Goal: Task Accomplishment & Management: Manage account settings

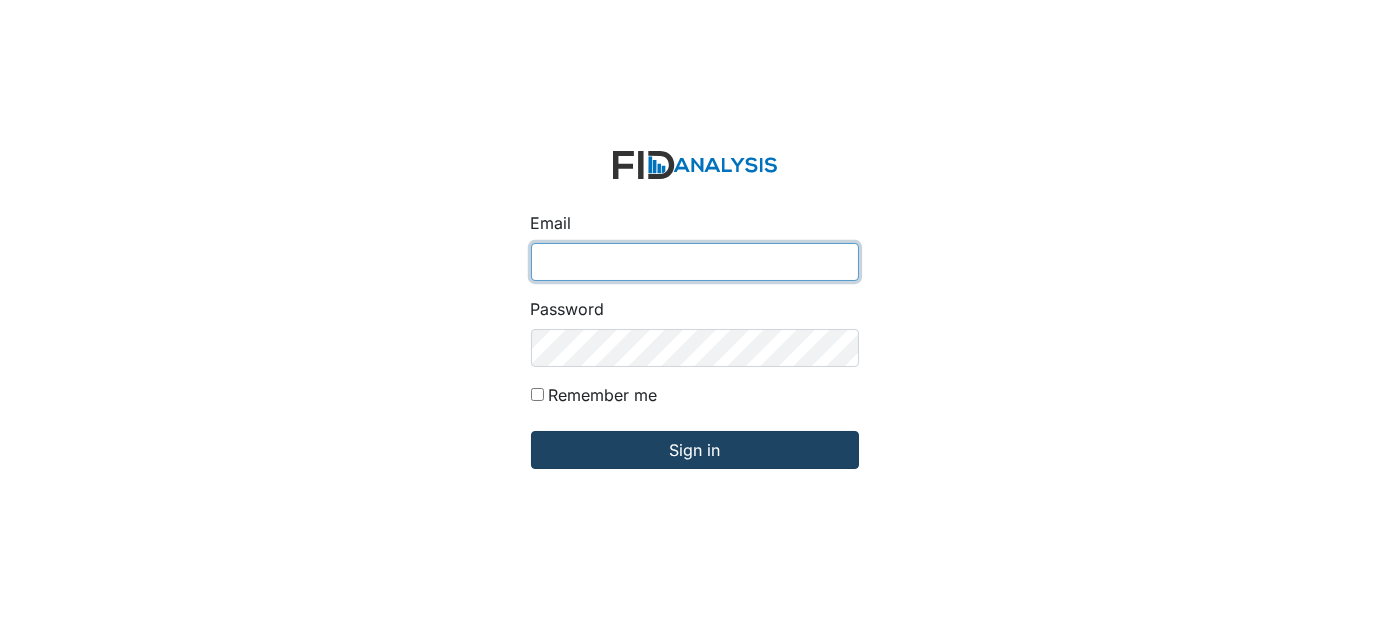
type input "[EMAIL_ADDRESS][DOMAIN_NAME]"
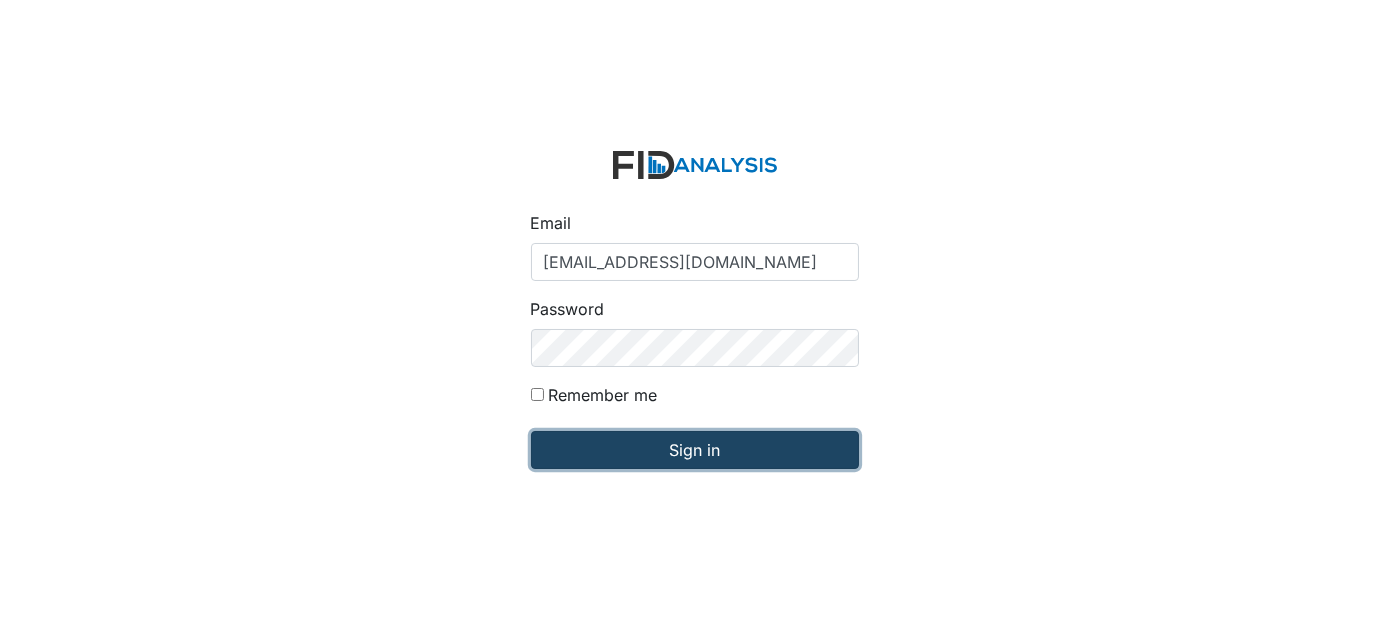
click at [739, 444] on input "Sign in" at bounding box center [695, 450] width 328 height 38
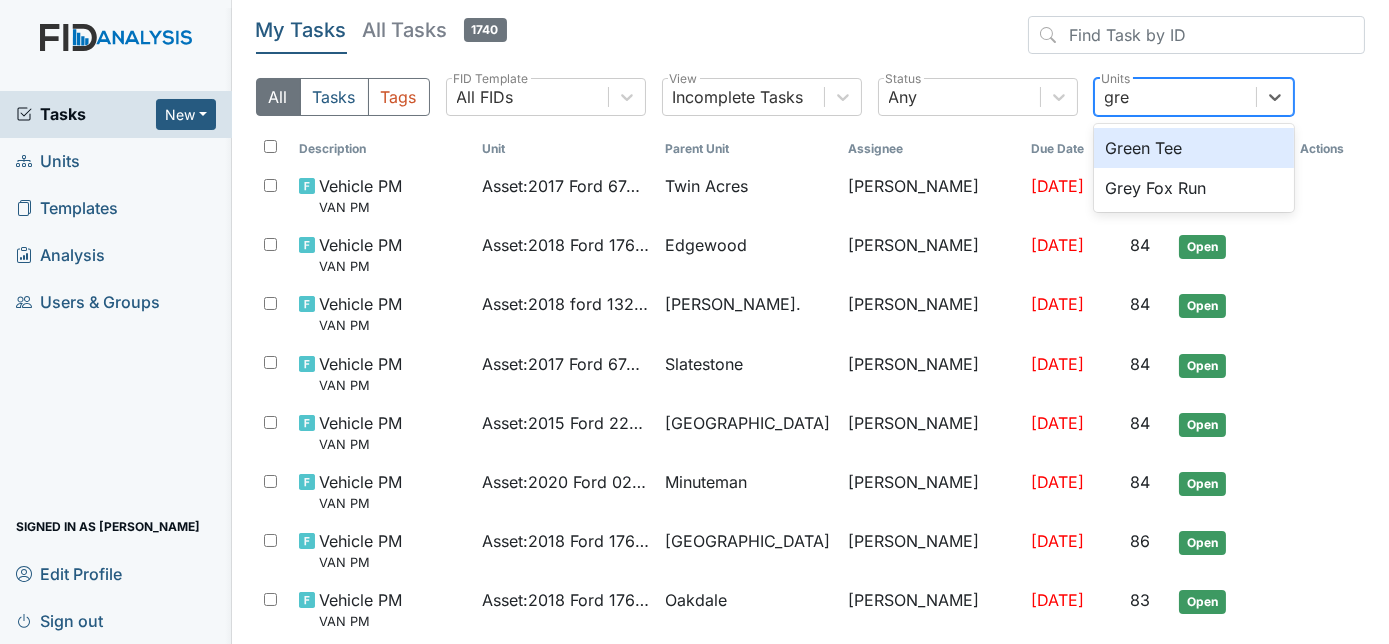
type input "grey"
click at [1191, 154] on div "Grey Fox Run" at bounding box center [1194, 148] width 200 height 40
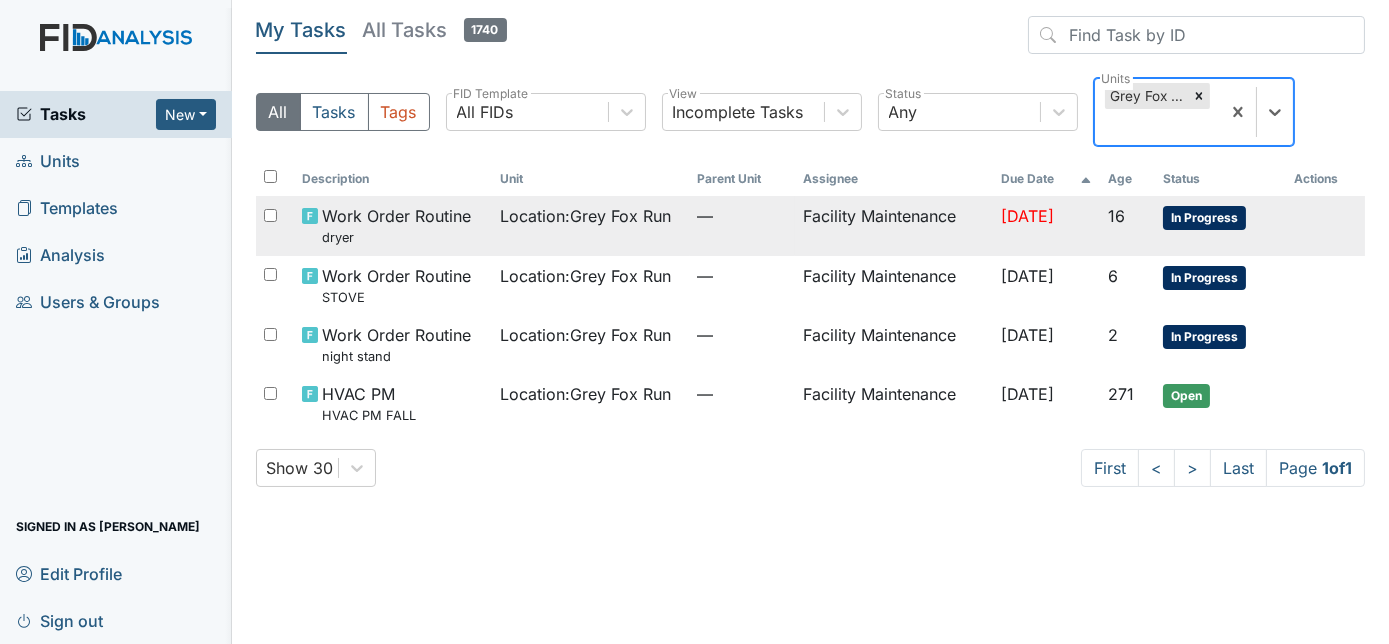
click at [795, 224] on td "Facility Maintenance" at bounding box center [894, 225] width 198 height 59
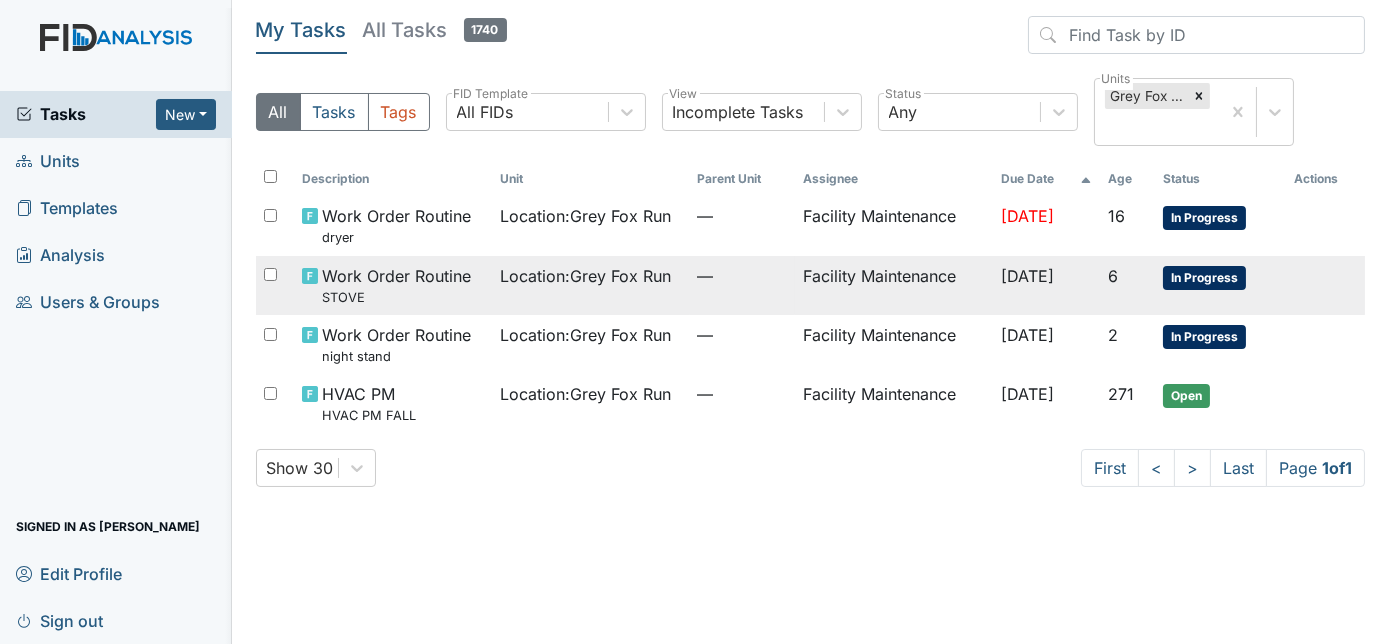
click at [743, 289] on td "—" at bounding box center [743, 285] width 106 height 59
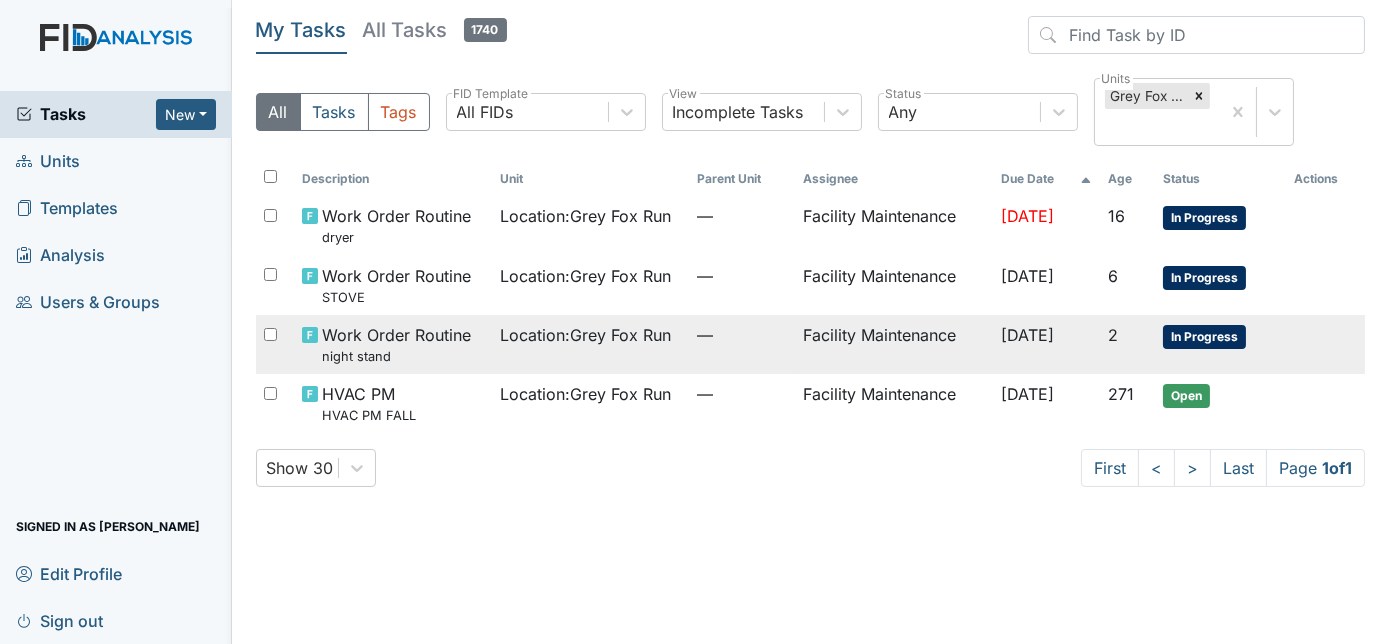
click at [568, 352] on td "Location : Grey Fox Run" at bounding box center [591, 344] width 198 height 59
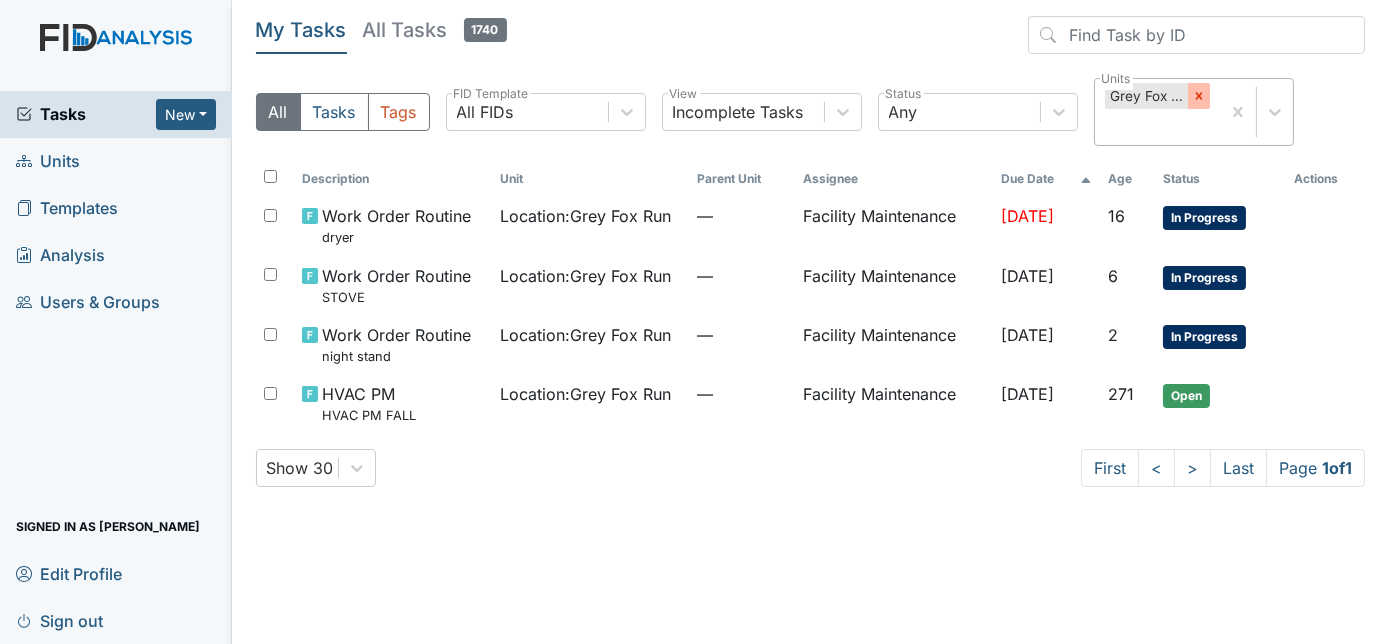
click at [1202, 91] on icon at bounding box center [1199, 96] width 14 height 14
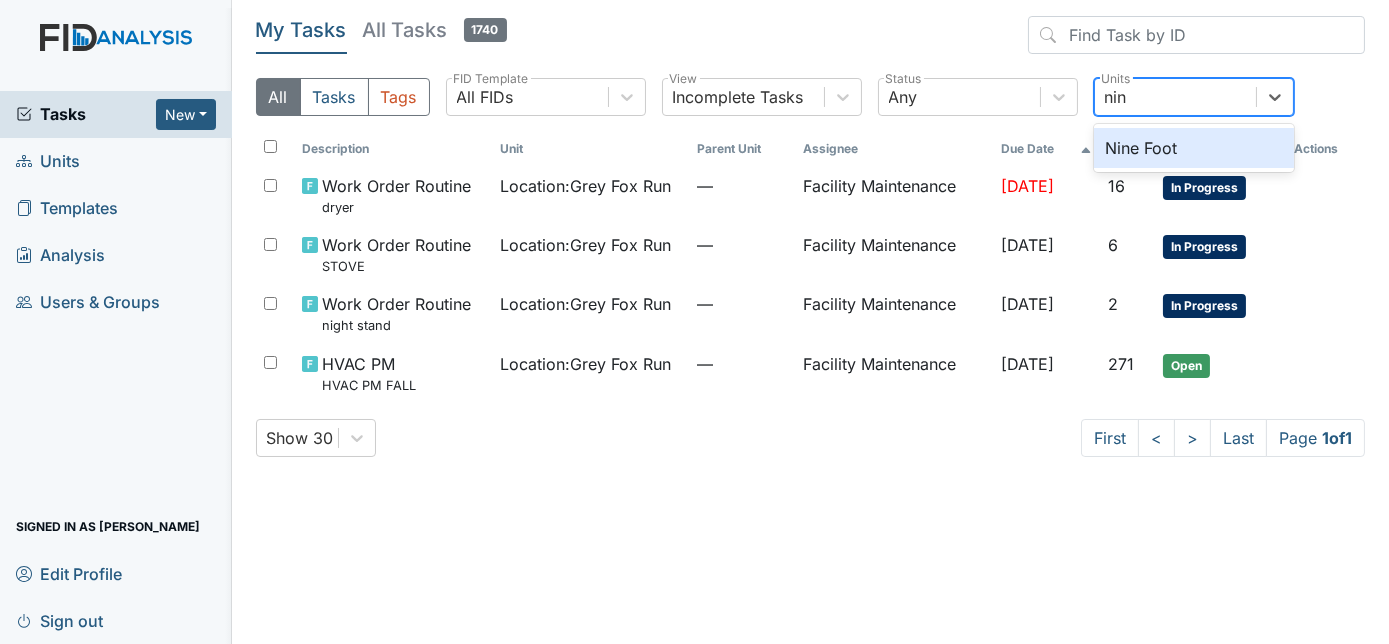
type input "nine"
click at [1183, 158] on div "Nine Foot" at bounding box center [1194, 148] width 200 height 40
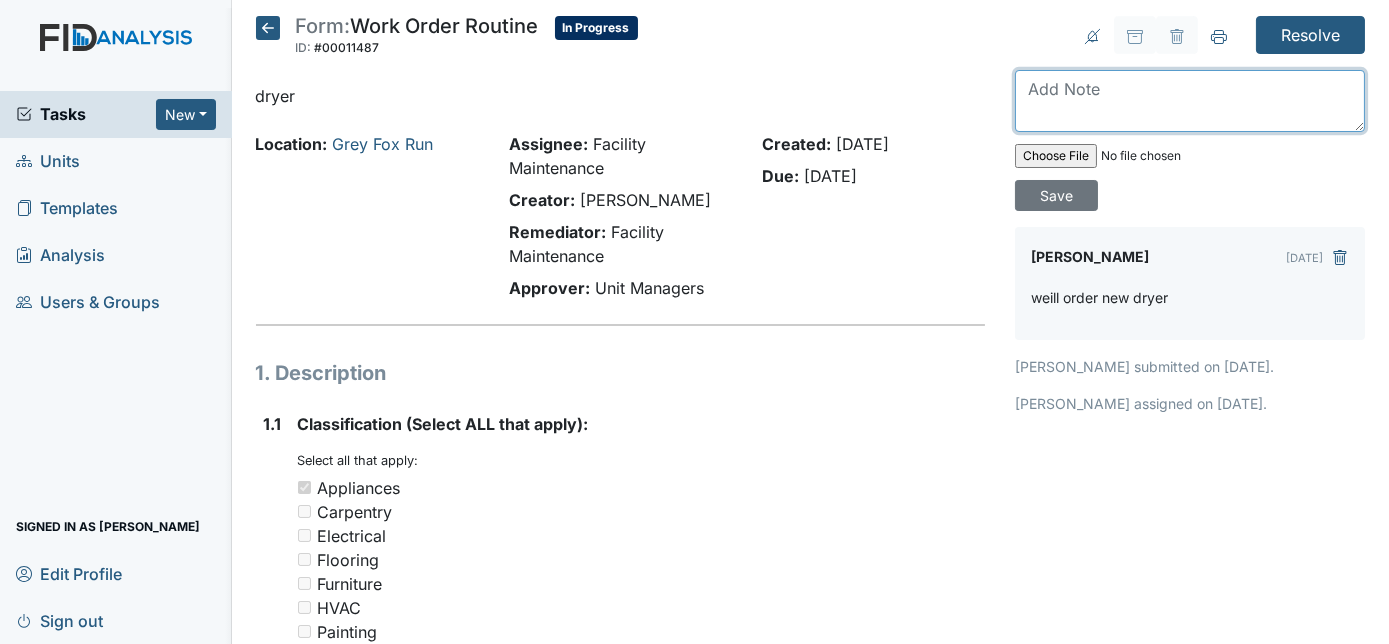
click at [1154, 93] on textarea at bounding box center [1190, 101] width 350 height 62
type textarea "ordered will be at house tomorrow 10/9"
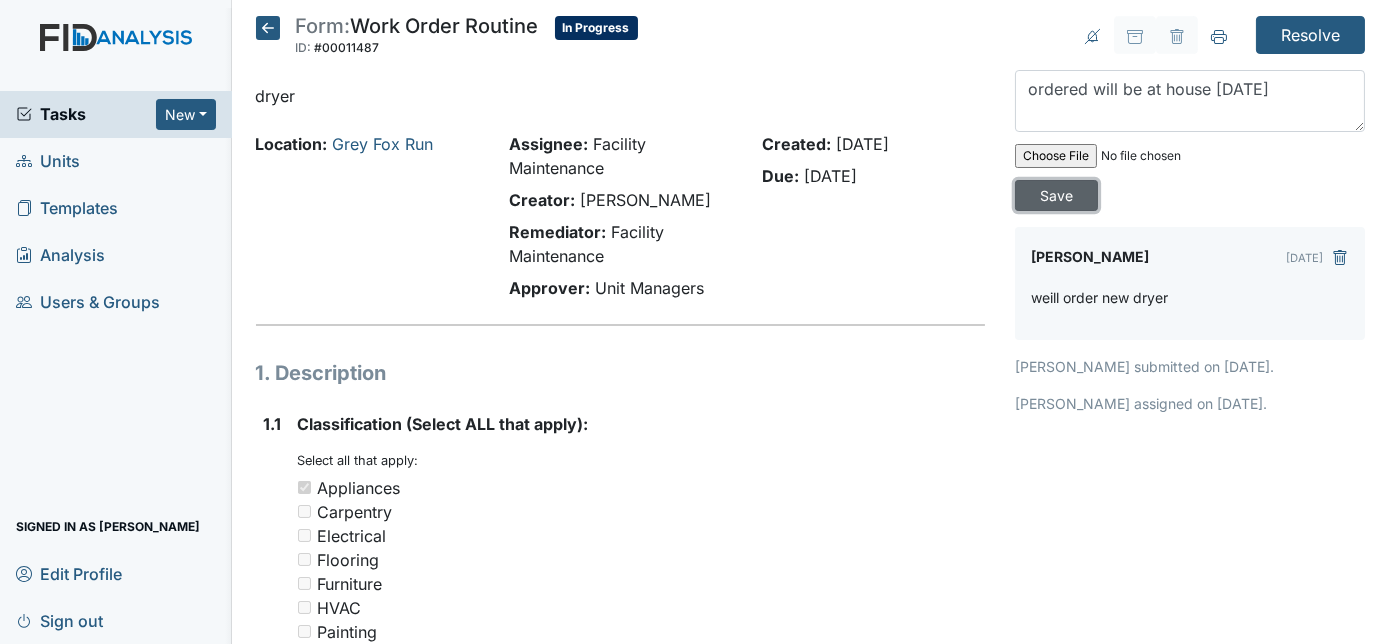
click at [1098, 180] on input "Save" at bounding box center [1056, 195] width 83 height 31
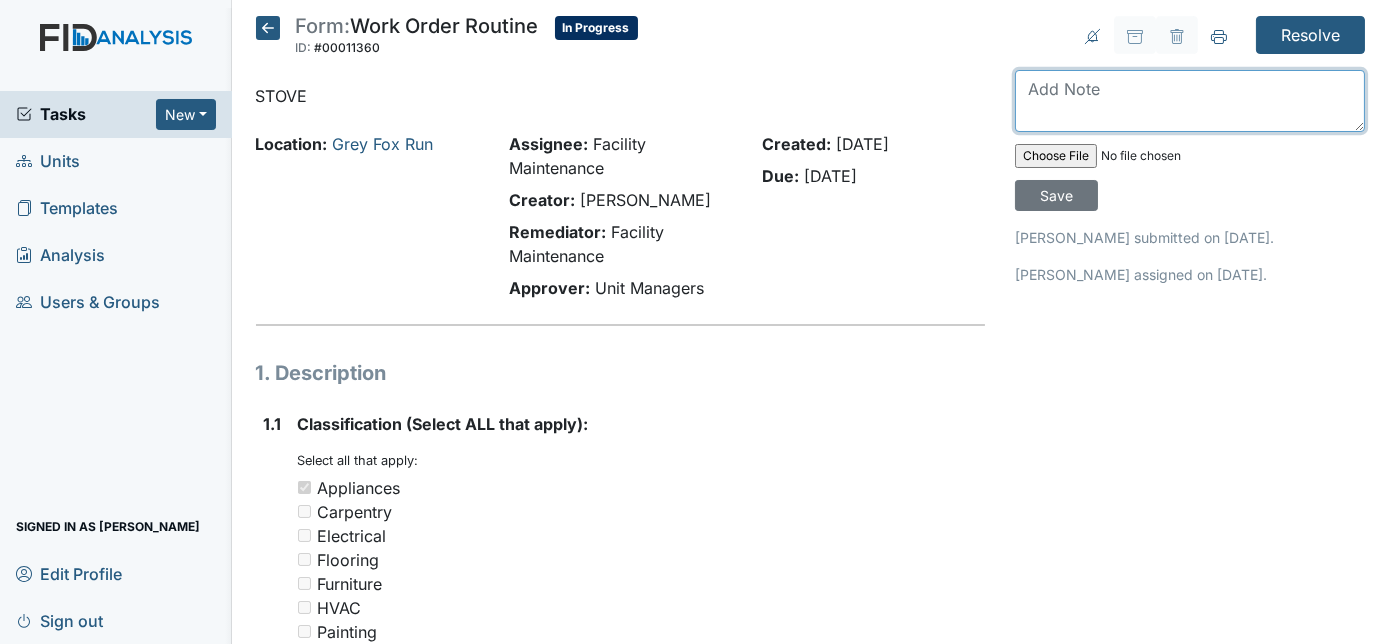
click at [1178, 93] on textarea at bounding box center [1190, 101] width 350 height 62
type textarea "zach is ordering new switch"
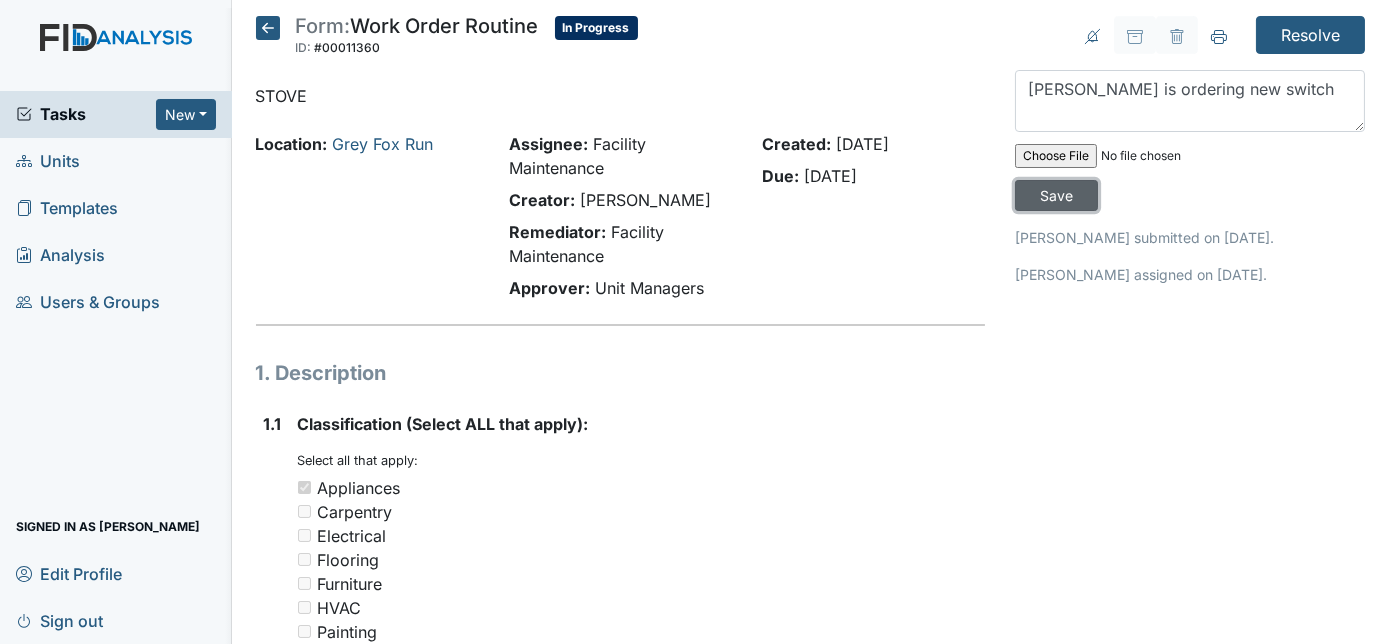
click at [1098, 180] on input "Save" at bounding box center [1056, 195] width 83 height 31
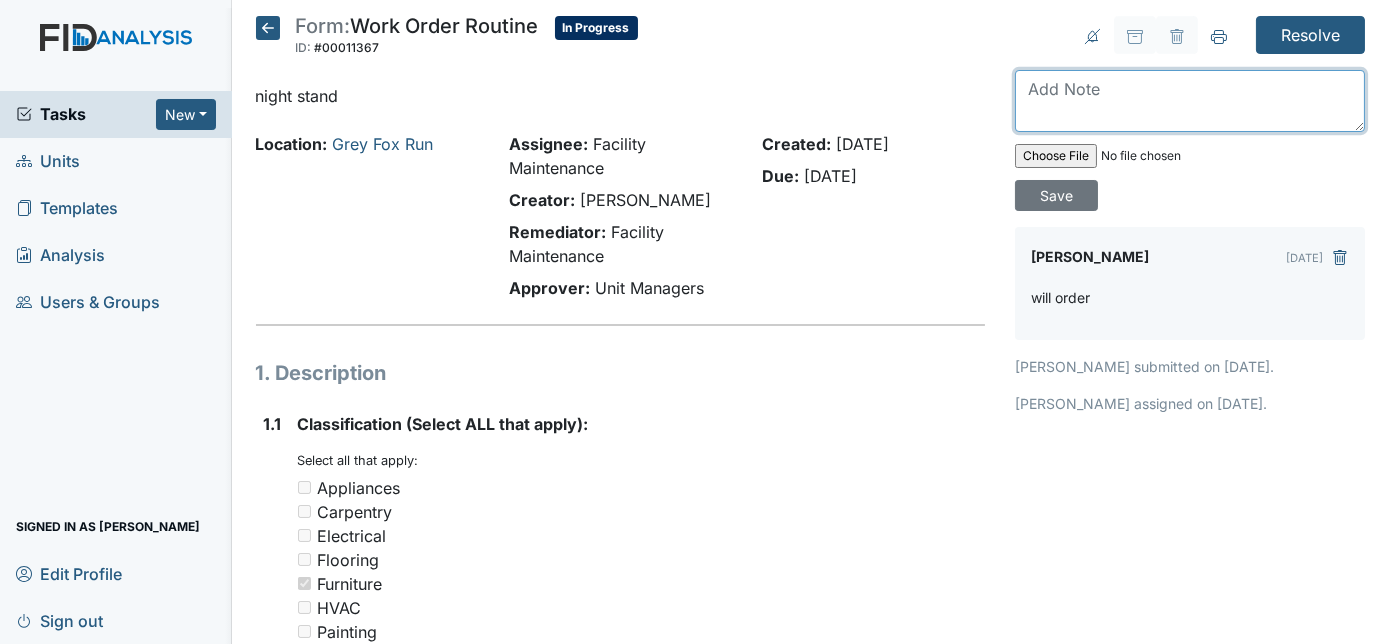
click at [1128, 100] on textarea at bounding box center [1190, 101] width 350 height 62
type textarea "ordered"
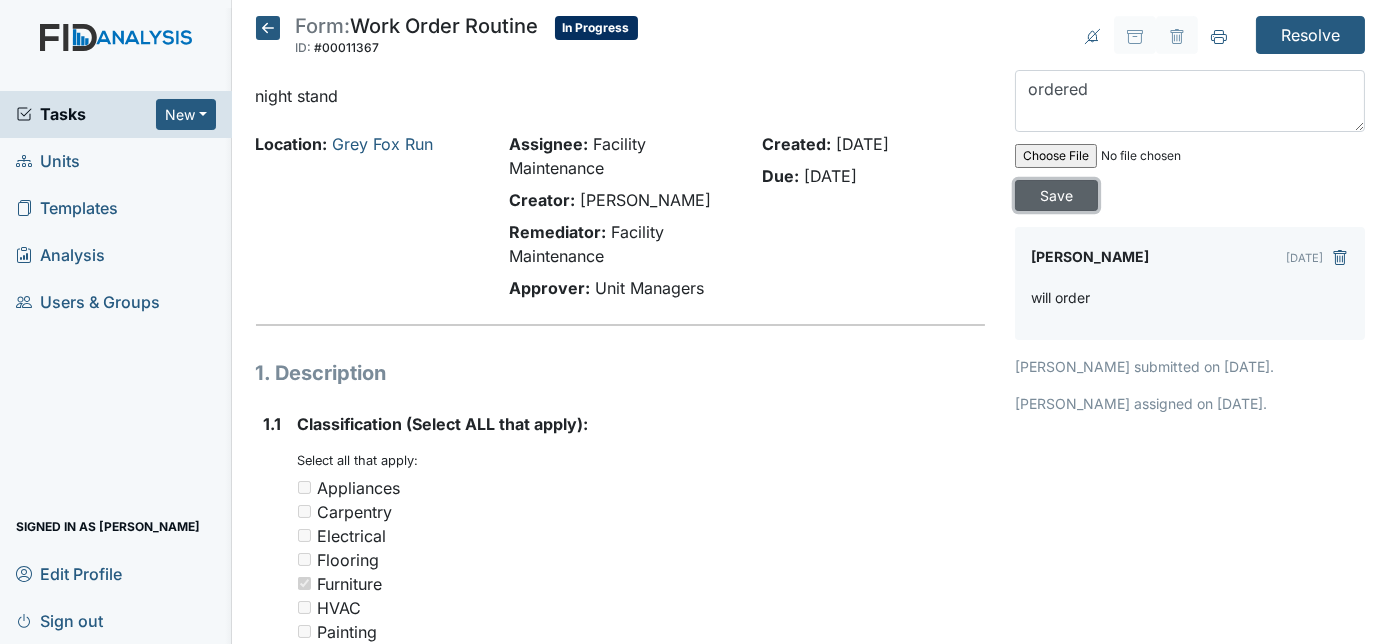
click at [1098, 180] on input "Save" at bounding box center [1056, 195] width 83 height 31
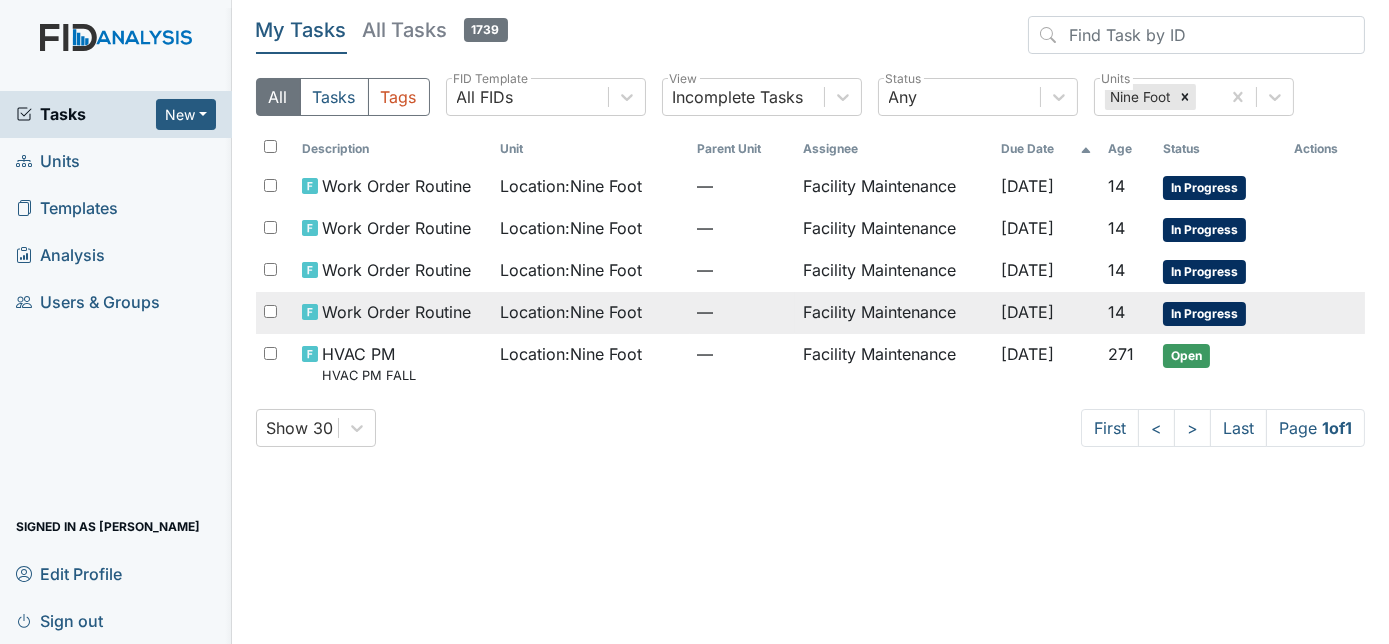
click at [618, 322] on td "Location : Nine Foot" at bounding box center [591, 313] width 198 height 42
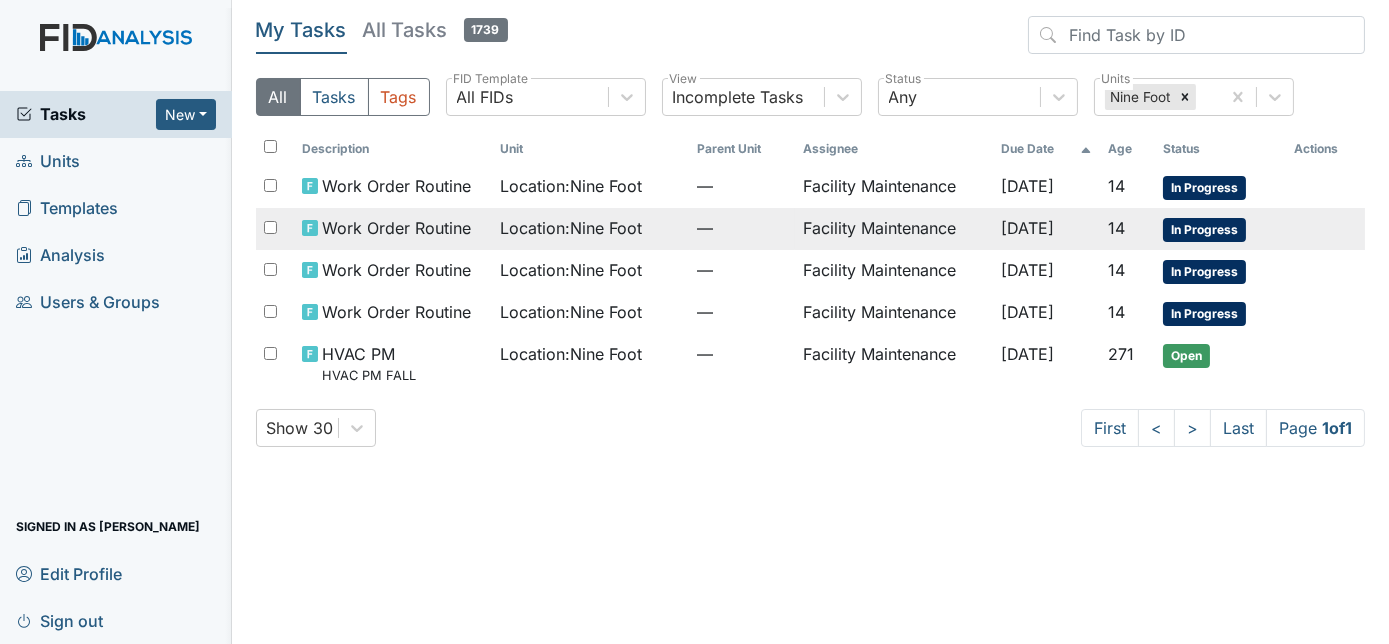
click at [565, 237] on span "Location : Nine Foot" at bounding box center [571, 228] width 142 height 24
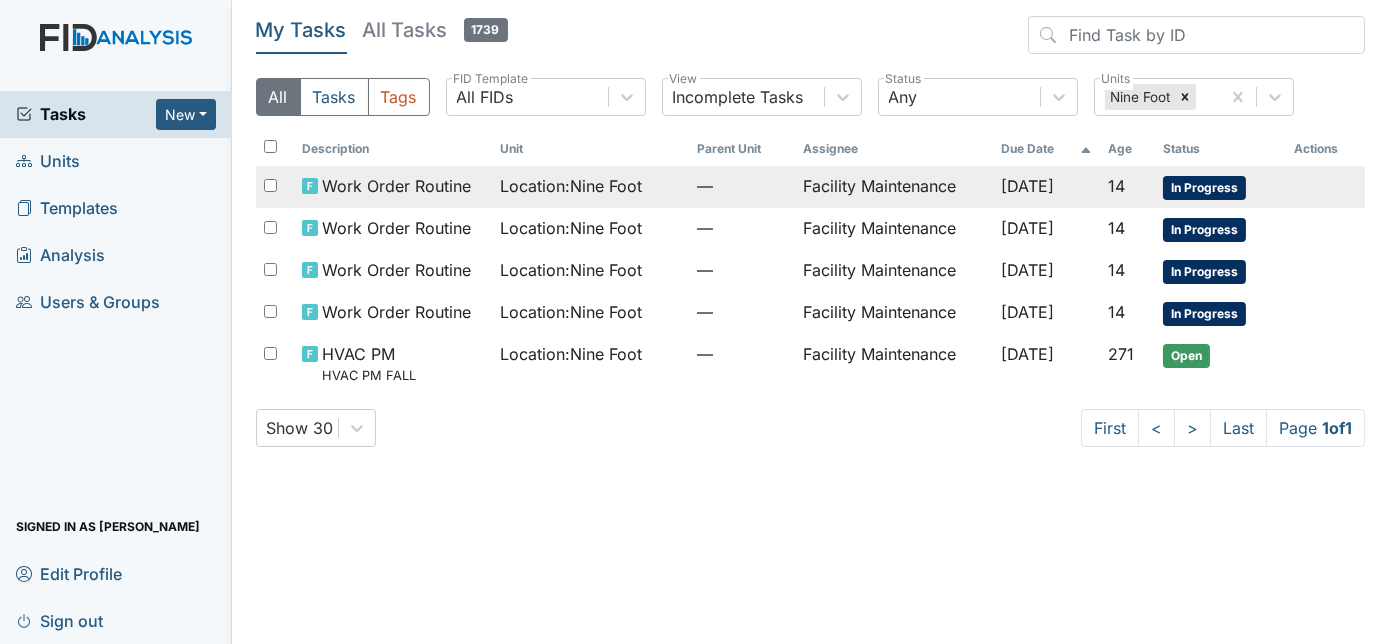
click at [549, 195] on span "Location : Nine Foot" at bounding box center [571, 186] width 142 height 24
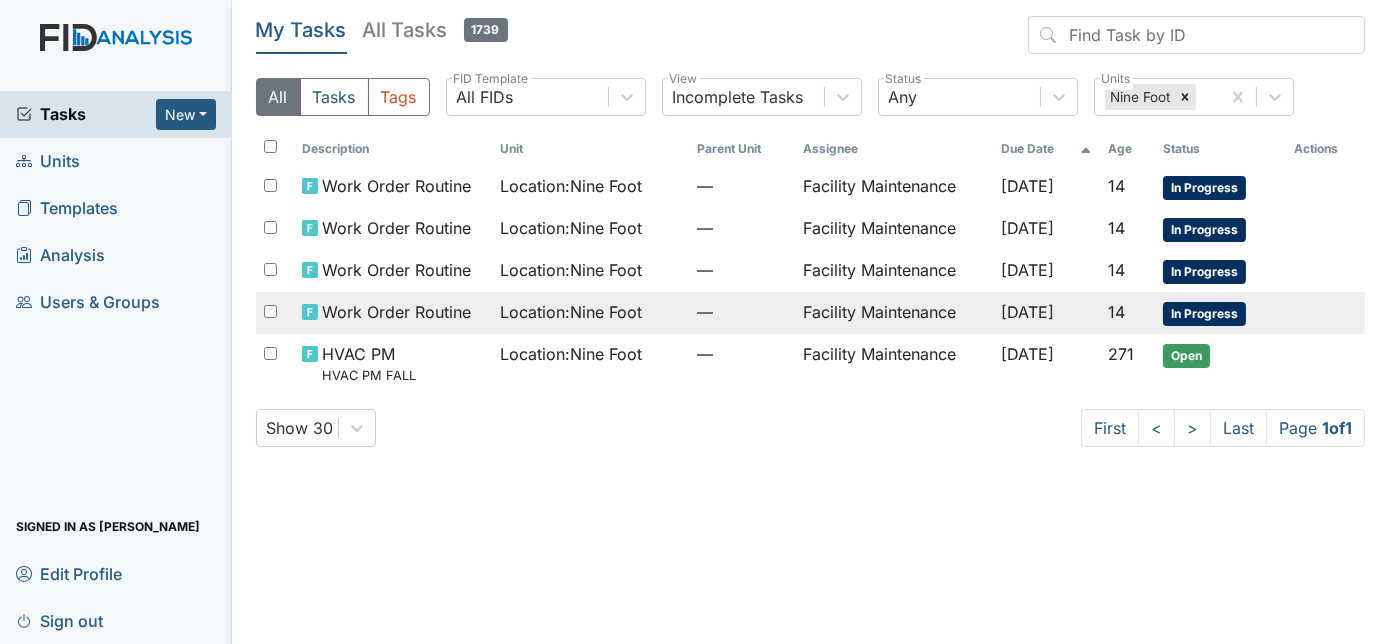
click at [626, 314] on span "Location : Nine Foot" at bounding box center [571, 312] width 142 height 24
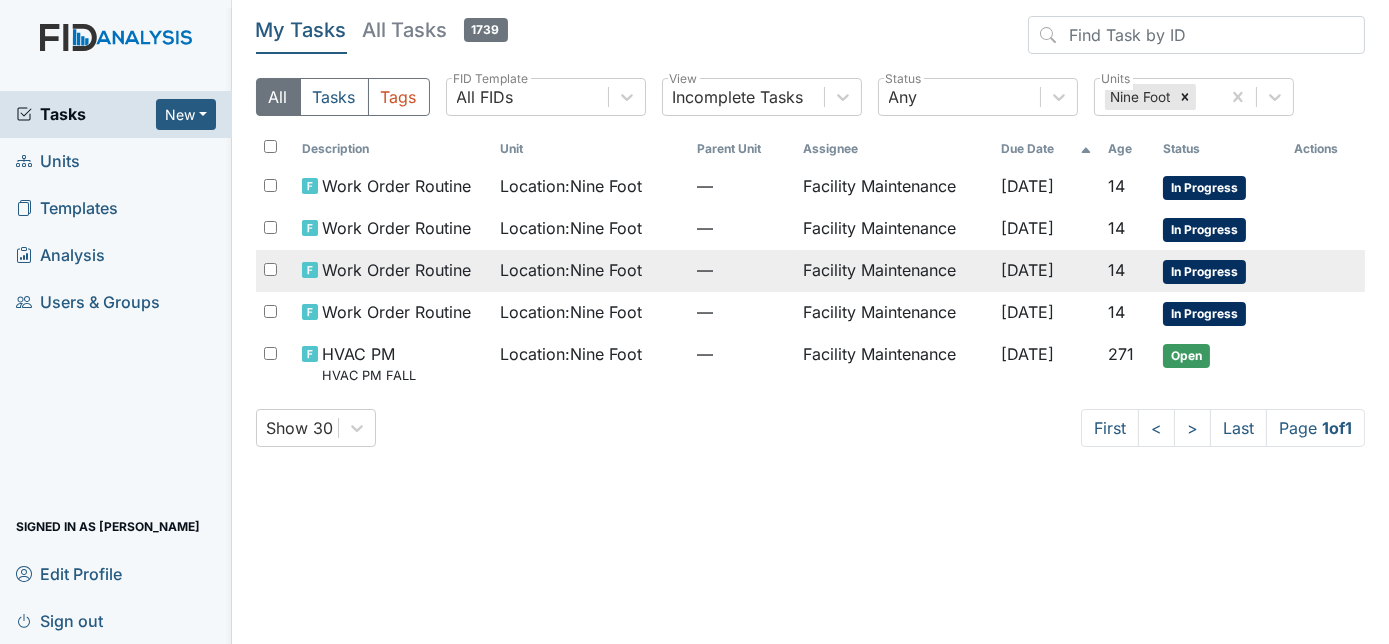
click at [698, 270] on span "—" at bounding box center [743, 270] width 90 height 24
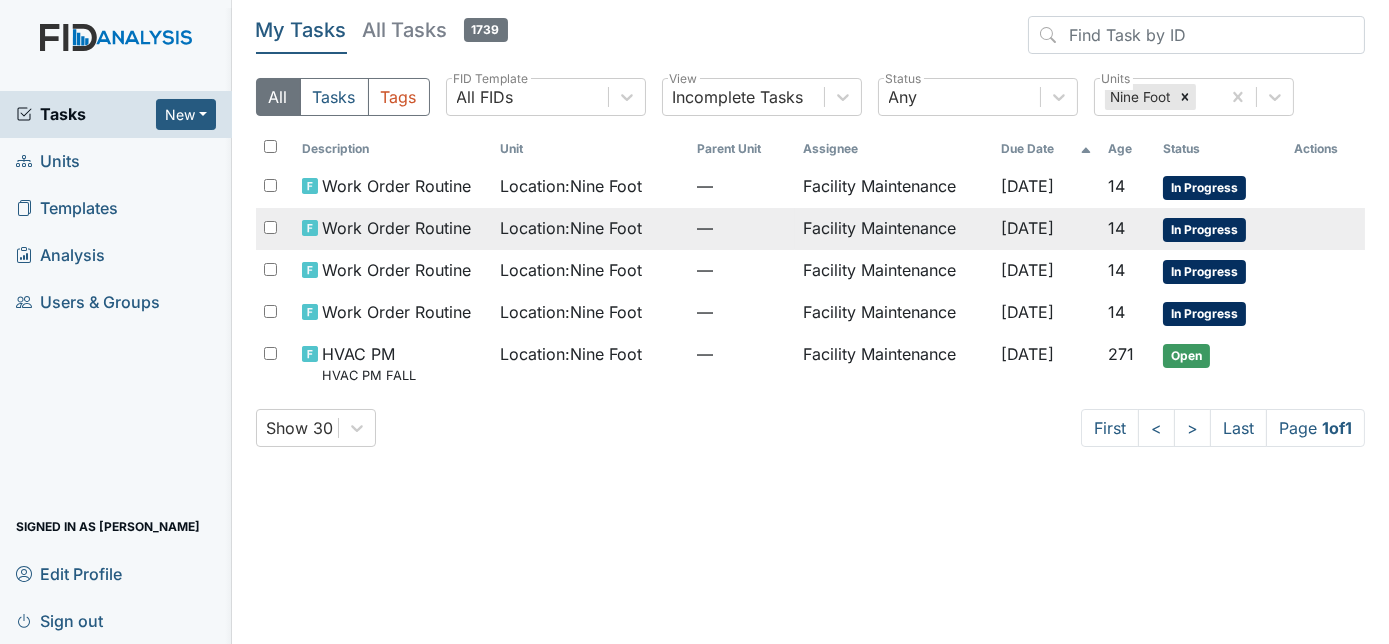
click at [640, 237] on div "Location : Nine Foot" at bounding box center [591, 228] width 182 height 24
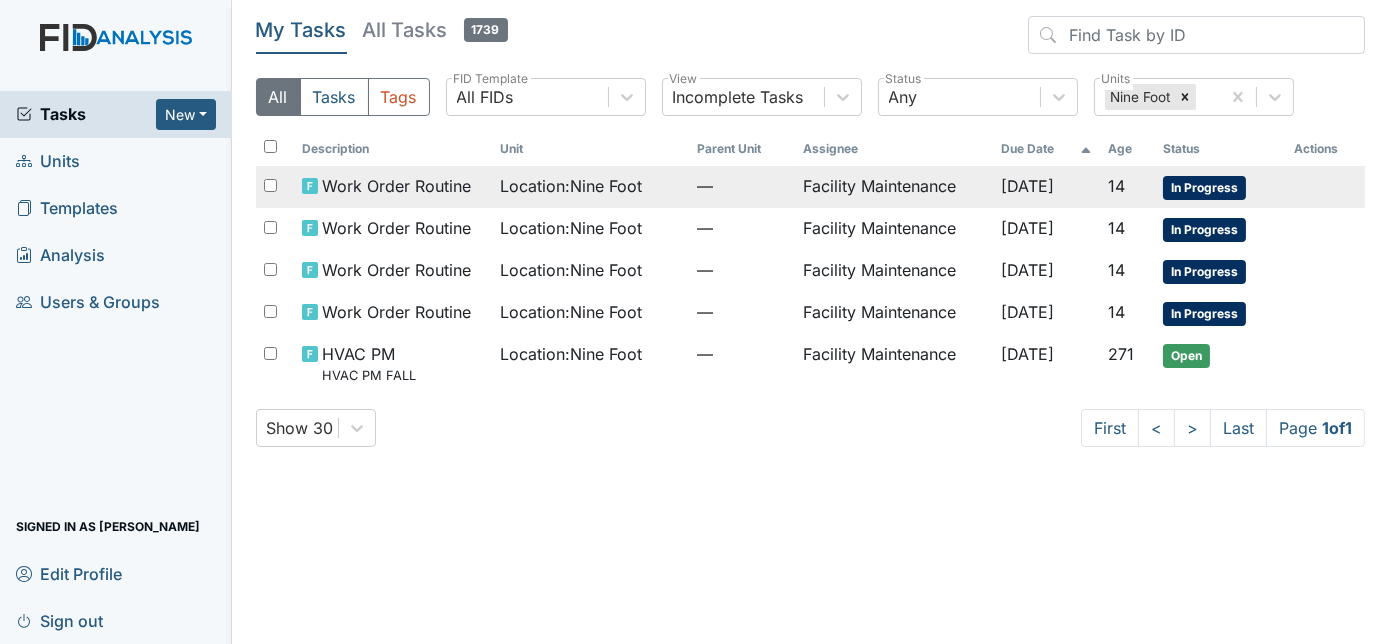
click at [607, 196] on span "Location : Nine Foot" at bounding box center [571, 186] width 142 height 24
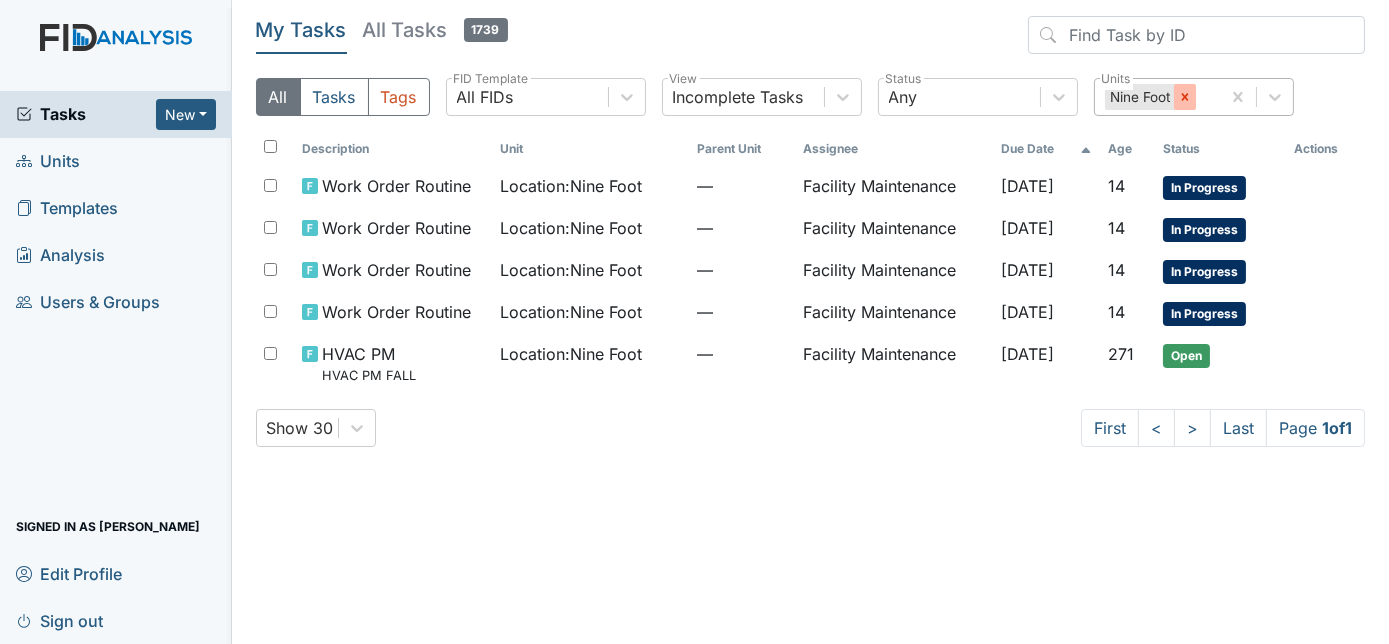
click at [1181, 93] on icon at bounding box center [1185, 97] width 14 height 14
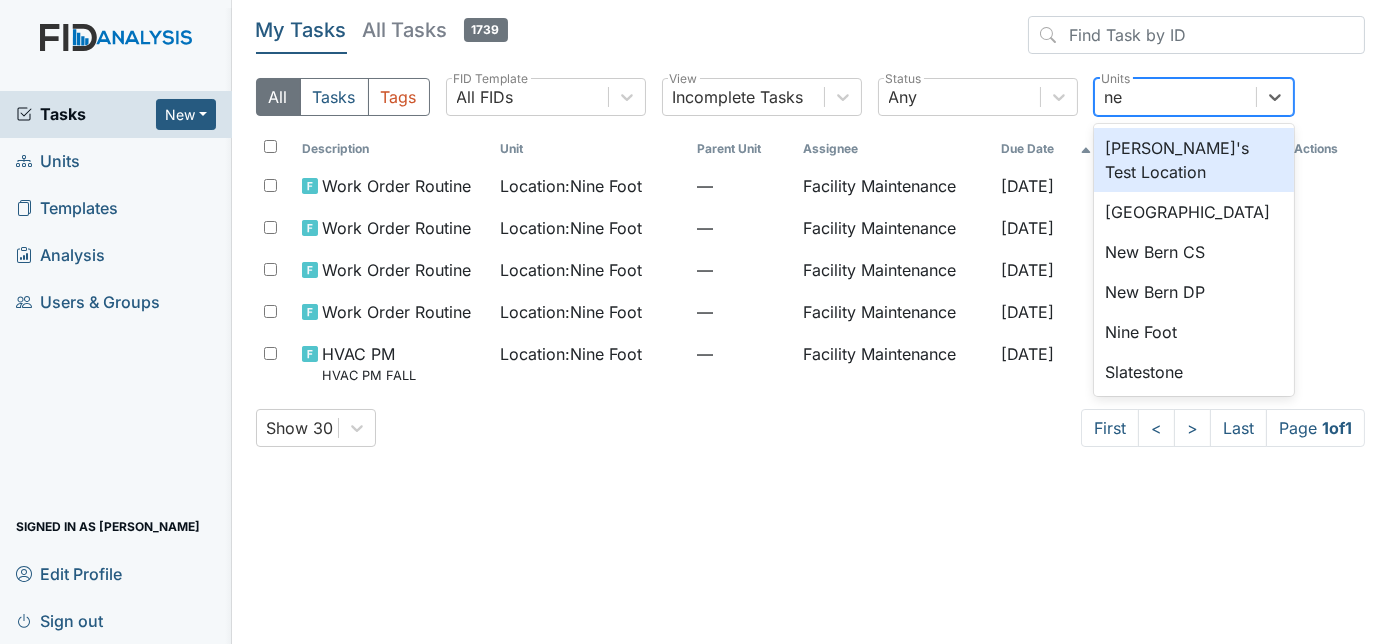
type input "new"
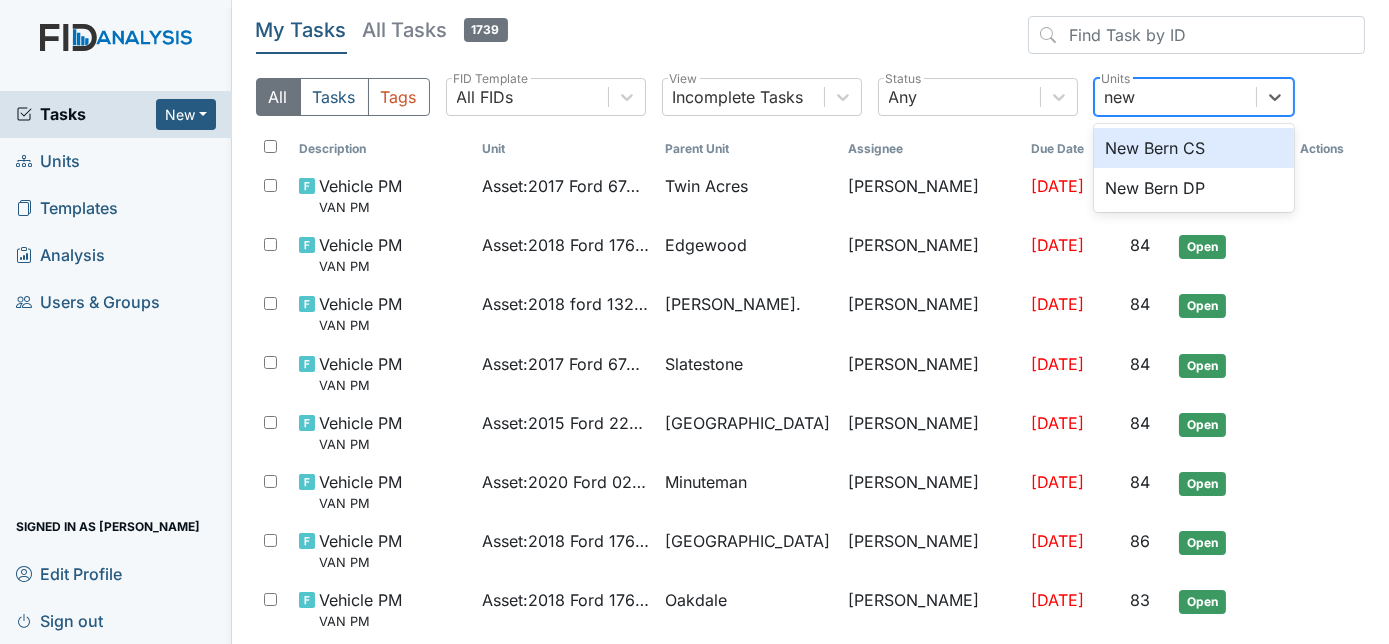
click at [1229, 189] on div "New Bern DP" at bounding box center [1194, 188] width 200 height 40
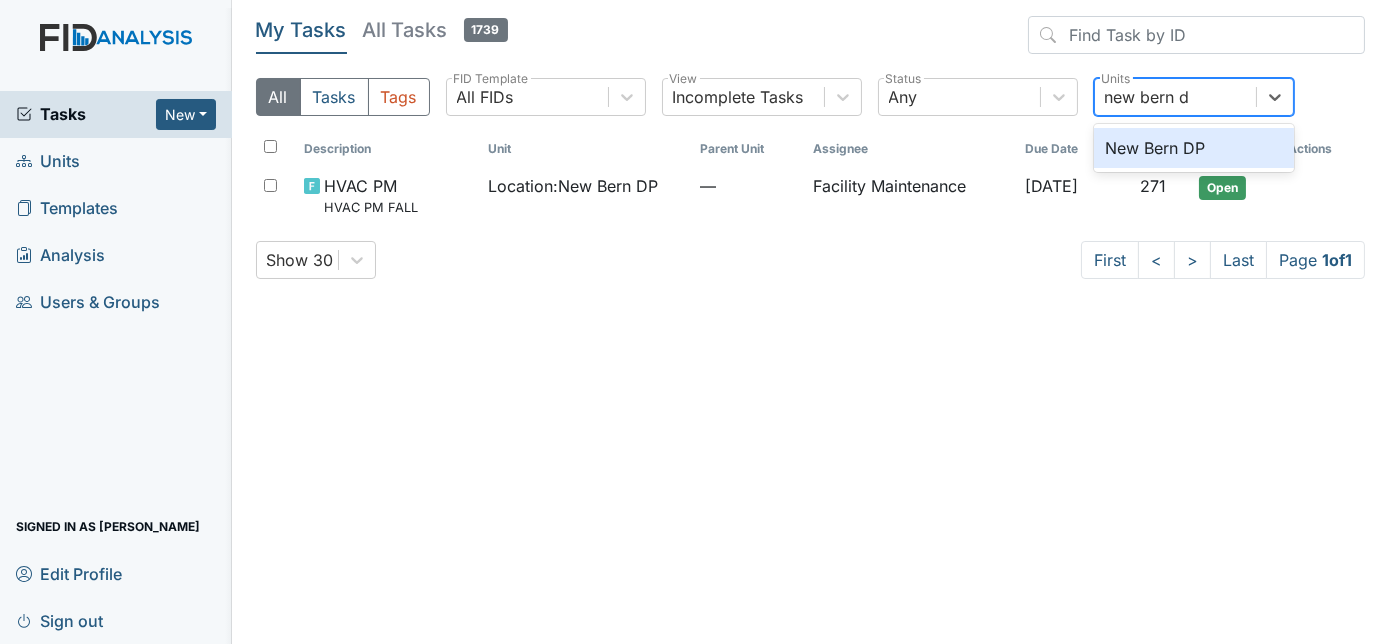
type input "new bern dp"
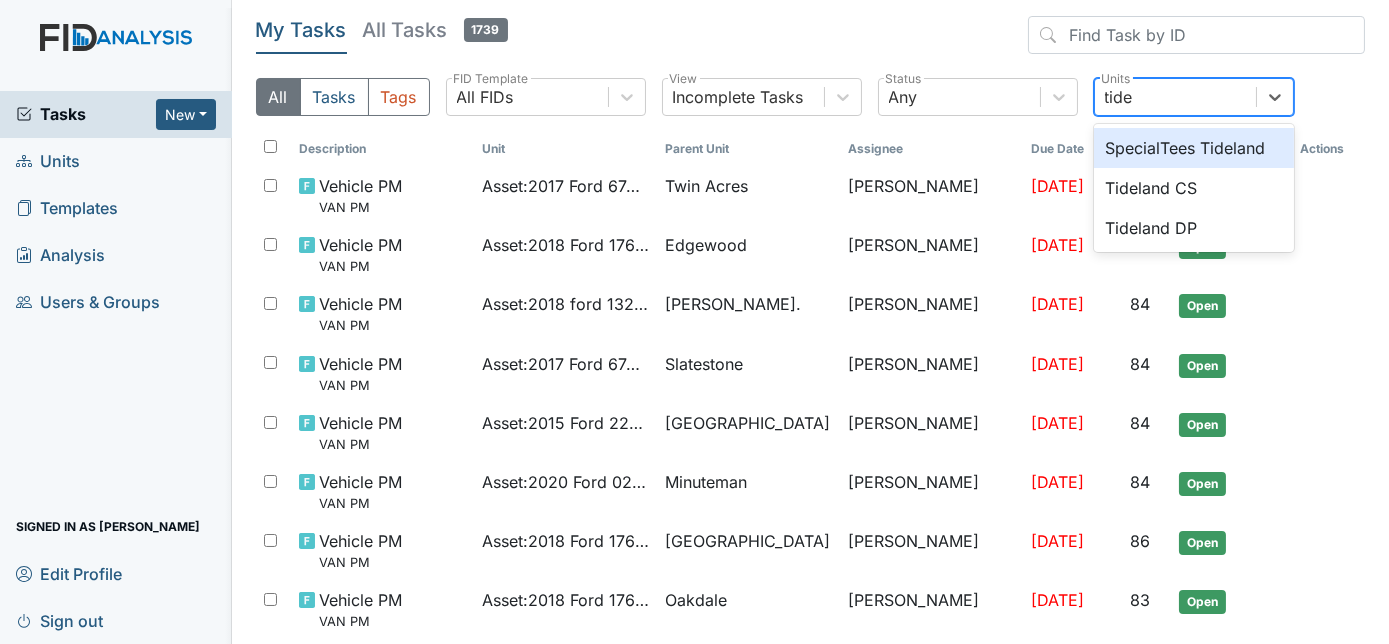
type input "tidel"
click at [1232, 230] on div "Tideland DP" at bounding box center [1194, 228] width 200 height 40
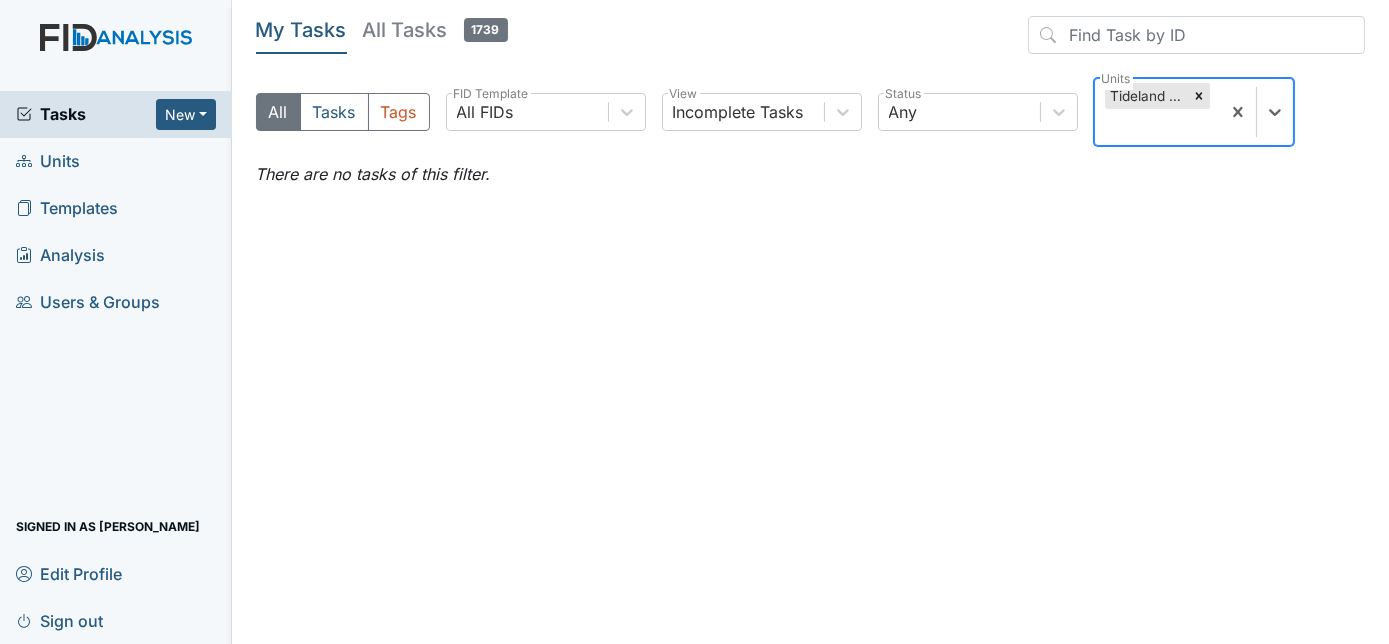
click at [1220, 112] on div "Tideland DP" at bounding box center [1157, 112] width 125 height 66
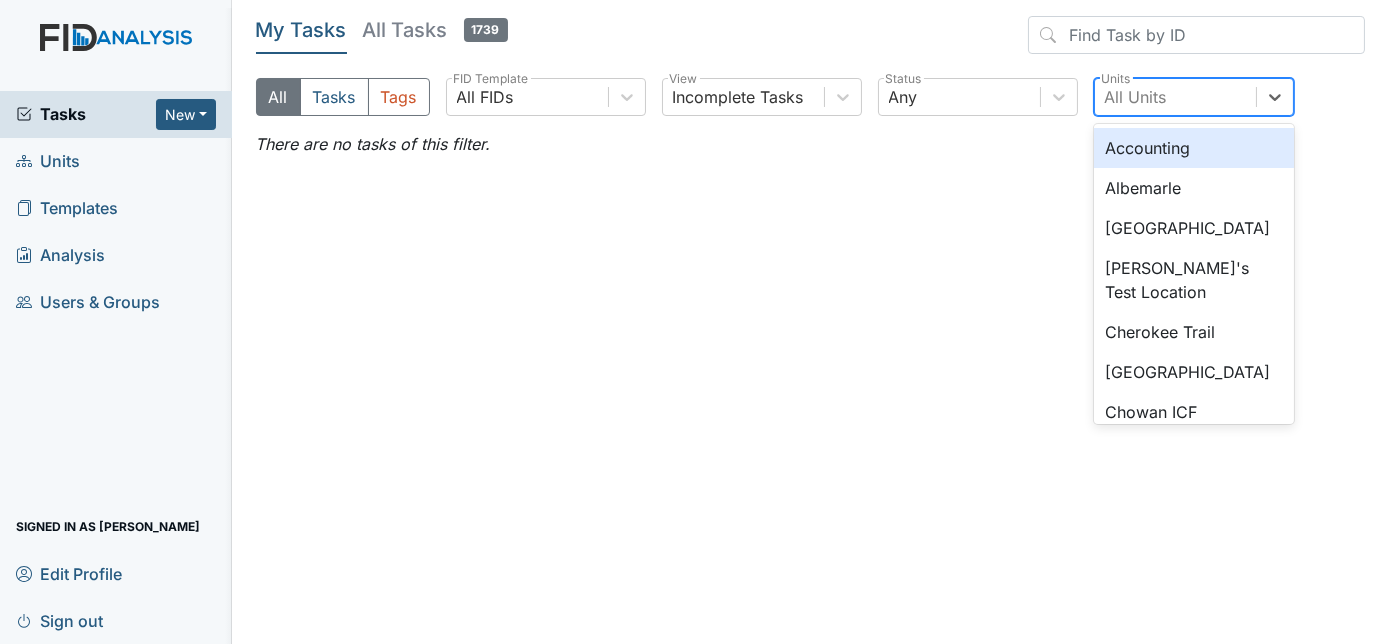
click at [1342, 280] on main "My Tasks All Tasks 1739 All Tasks Tags All FIDs FID Template Incomplete Tasks V…" at bounding box center [811, 322] width 1158 height 644
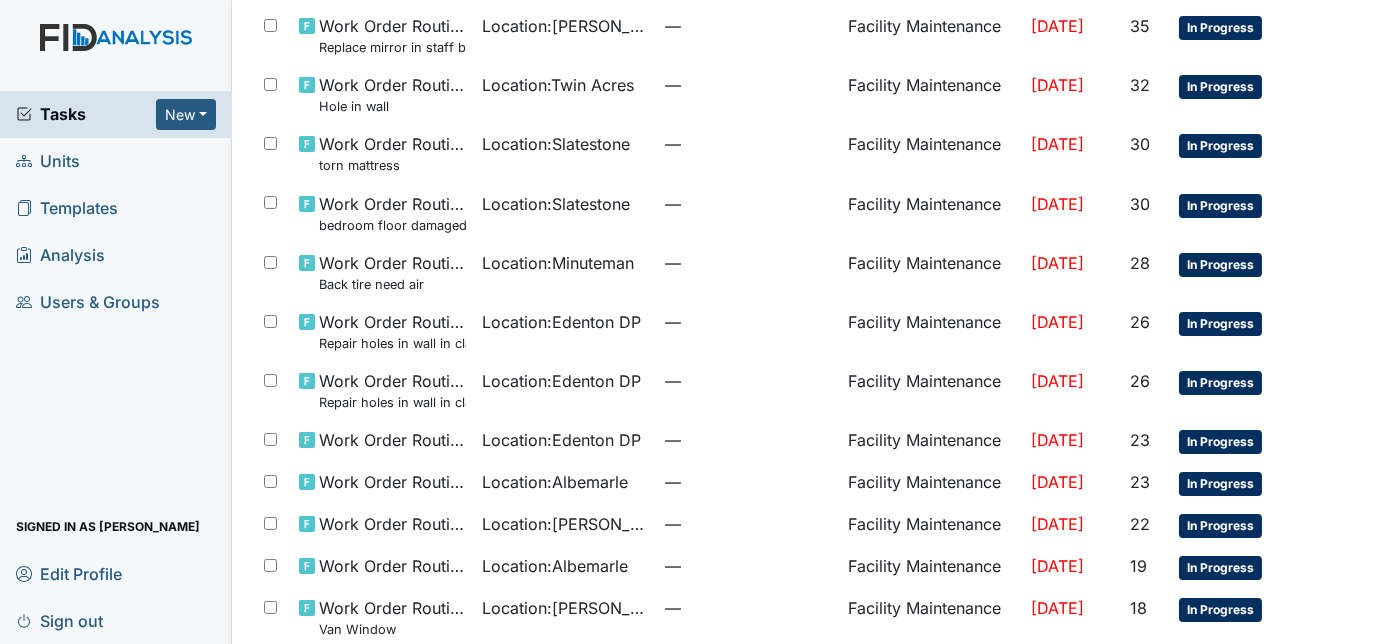
scroll to position [1149, 0]
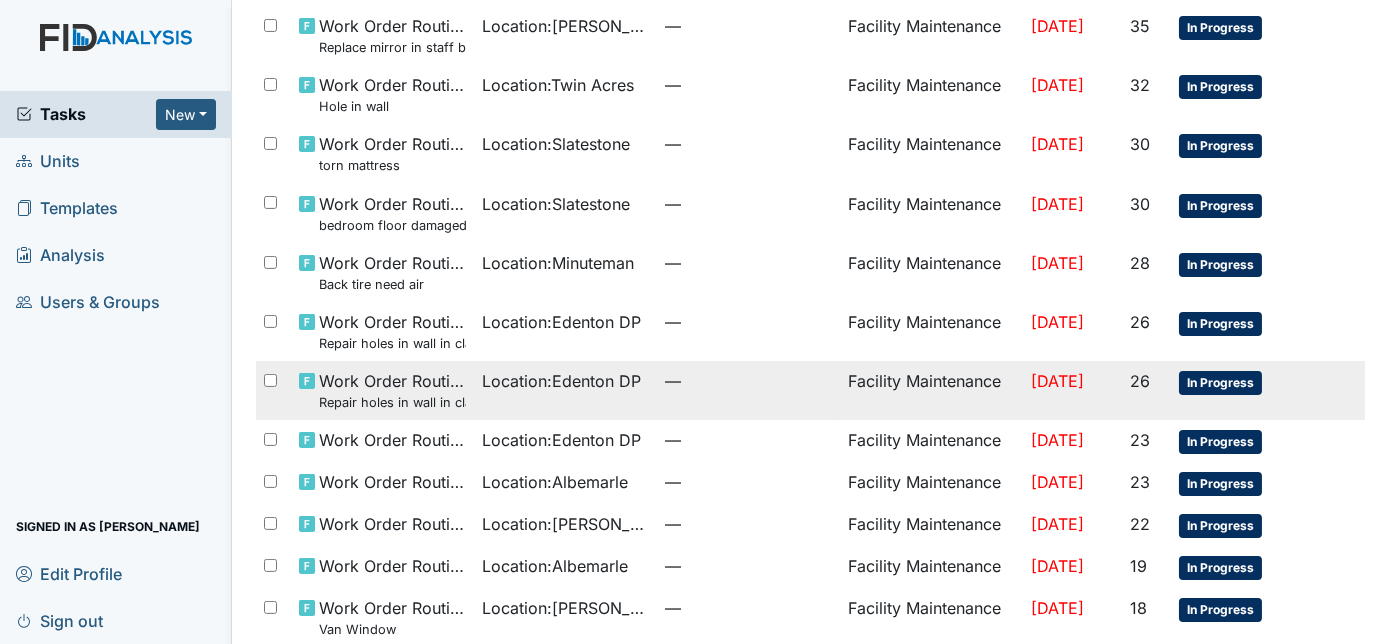
click at [1326, 397] on tr "Work Order Routine Repair holes in wall in classroom #2 Location : [GEOGRAPHIC_…" at bounding box center [811, 390] width 1110 height 59
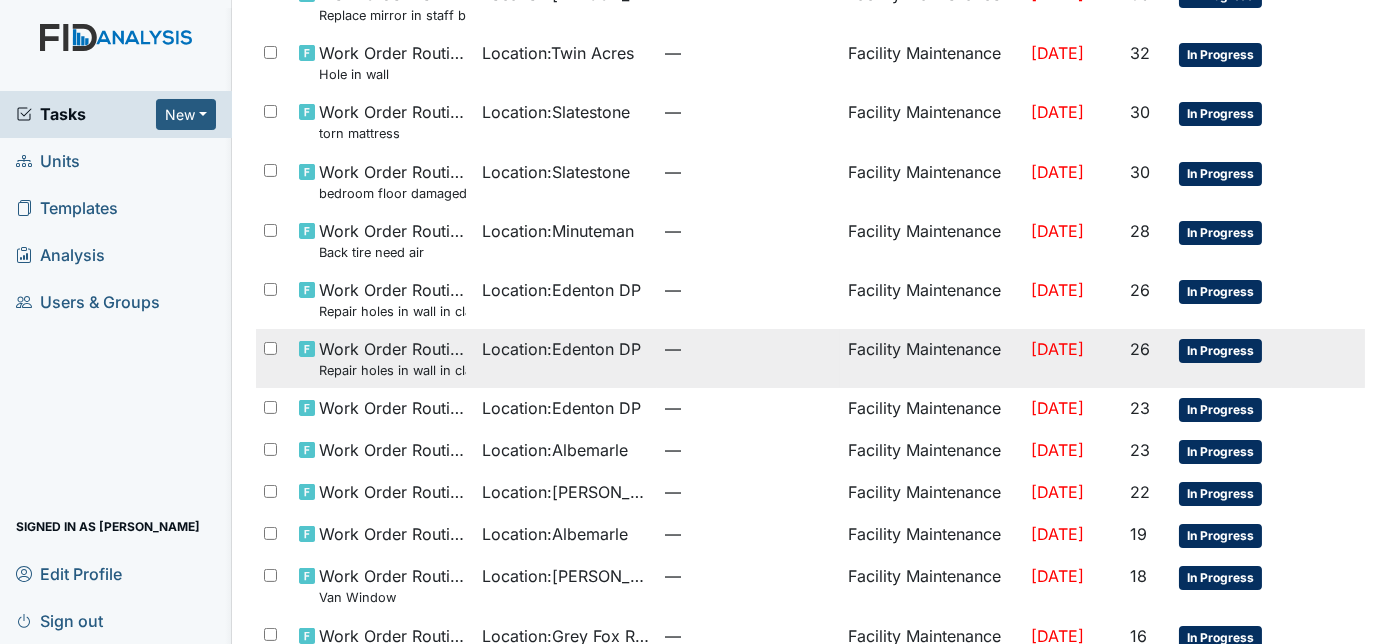
scroll to position [1294, 0]
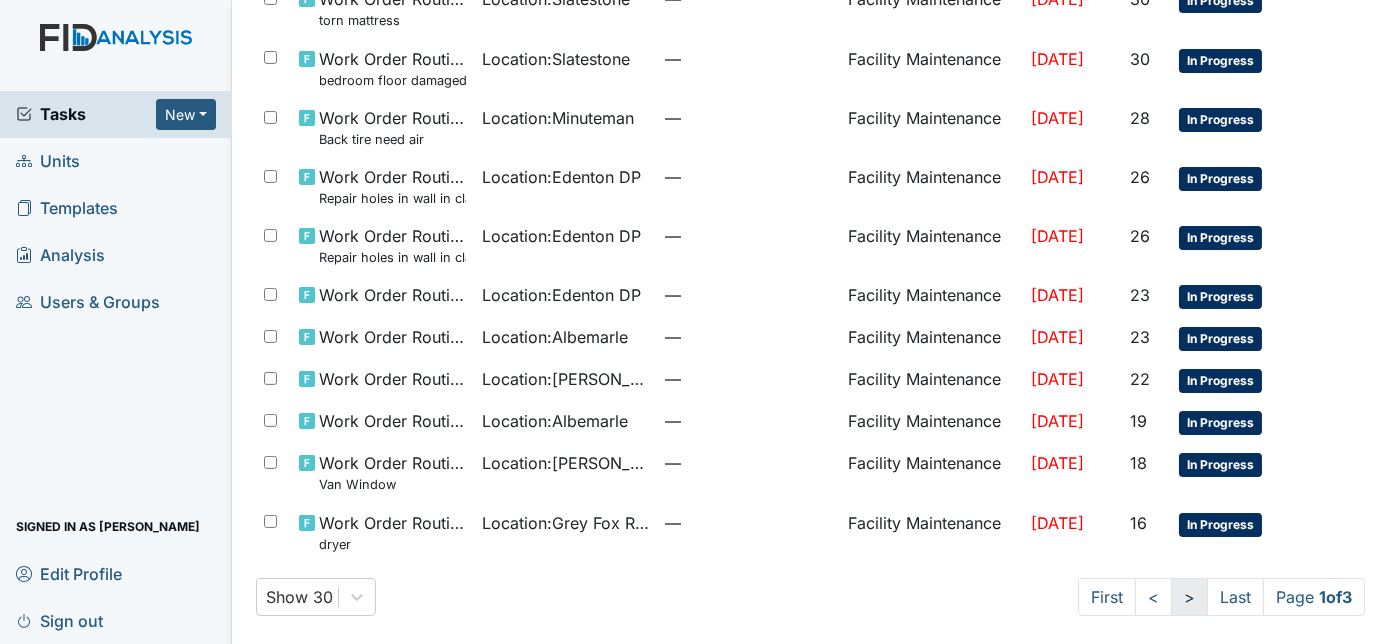
click at [1171, 597] on link ">" at bounding box center [1189, 597] width 37 height 38
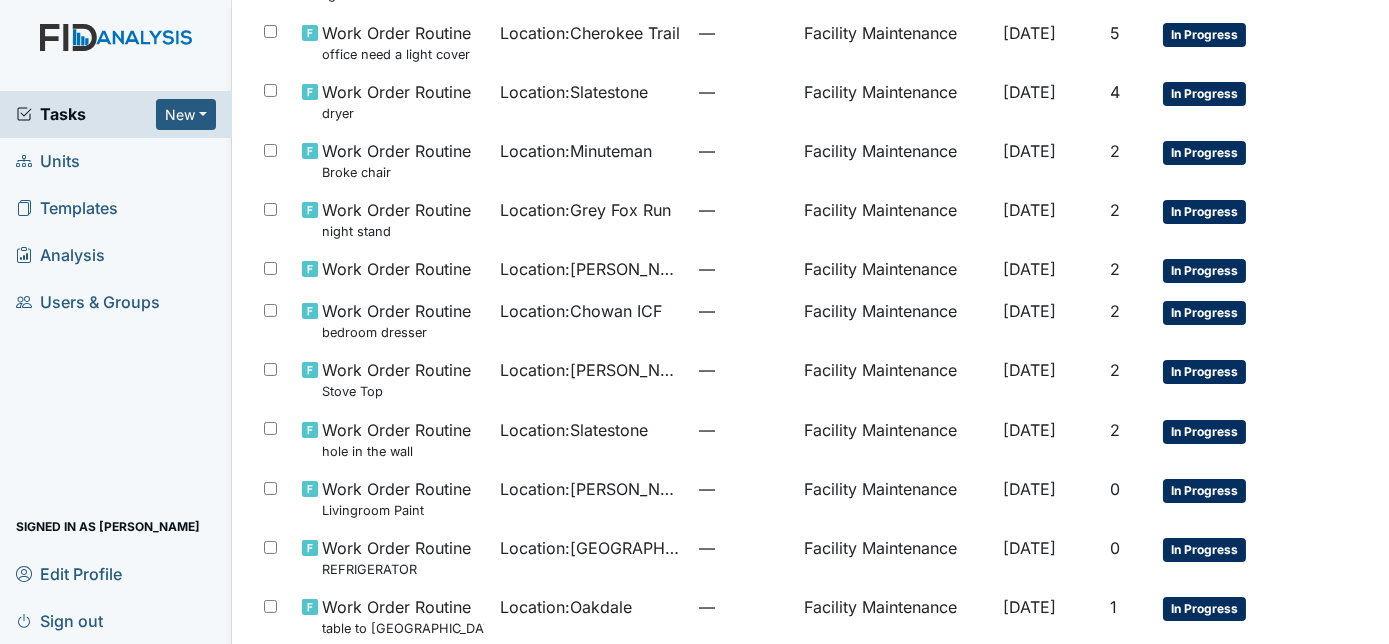
scroll to position [1240, 0]
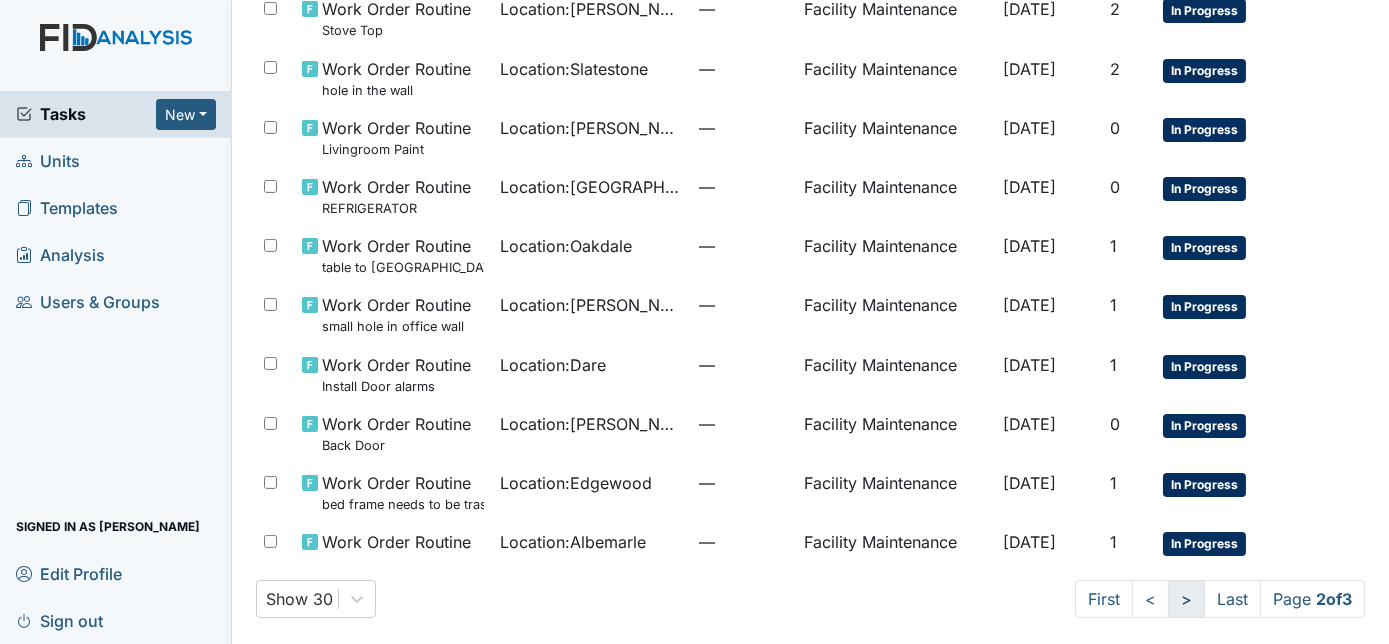
click at [1168, 592] on link ">" at bounding box center [1186, 599] width 37 height 38
